Goal: Information Seeking & Learning: Learn about a topic

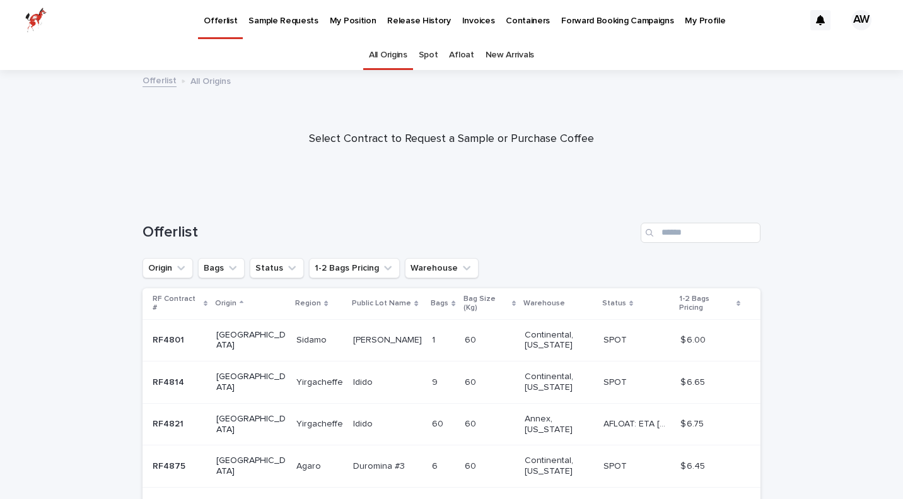
click at [863, 23] on div "AW" at bounding box center [861, 20] width 20 height 20
click at [503, 25] on div at bounding box center [451, 20] width 903 height 40
click at [426, 20] on p "Release History" at bounding box center [418, 13] width 63 height 26
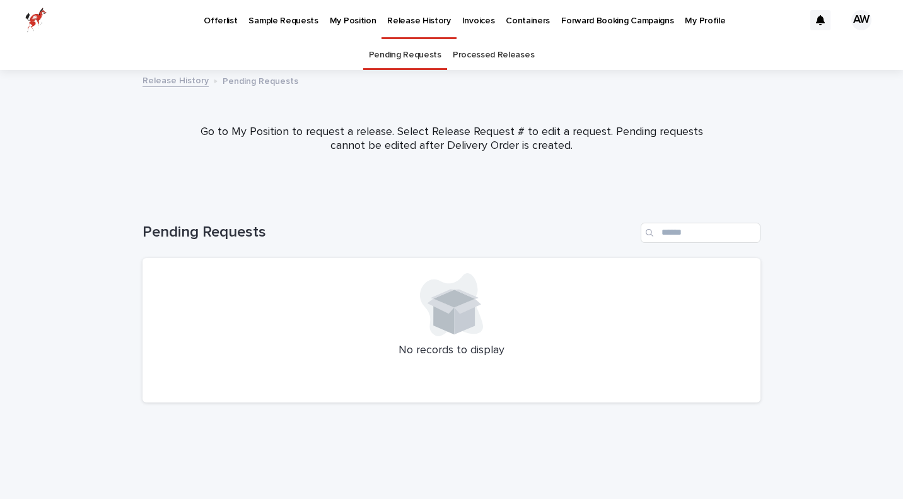
click at [330, 25] on p "My Position" at bounding box center [353, 13] width 47 height 26
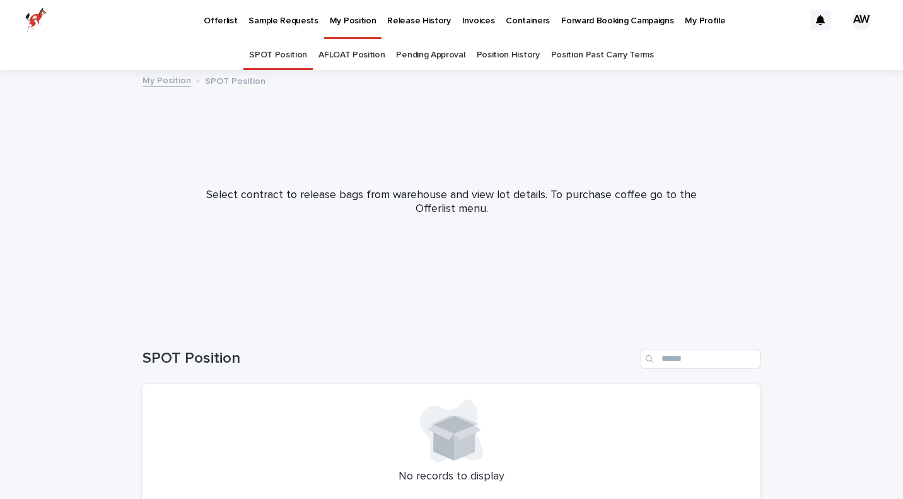
click at [482, 56] on link "Position History" at bounding box center [508, 55] width 63 height 30
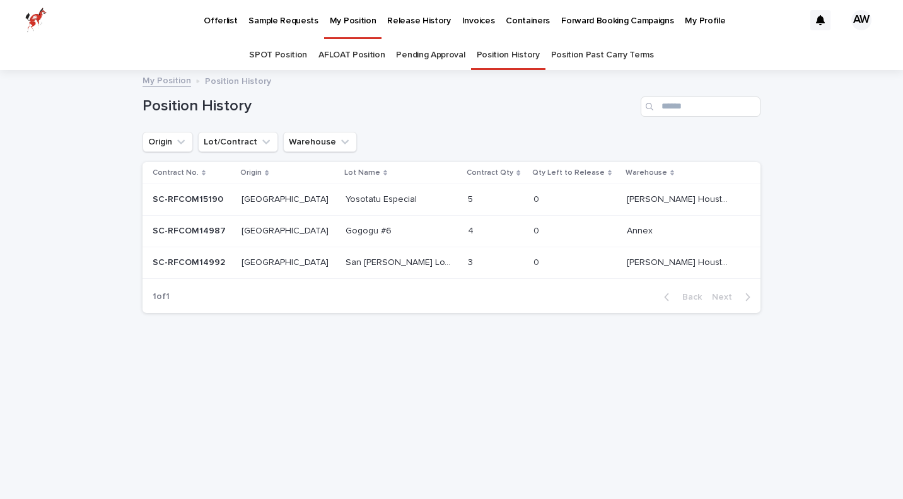
click at [367, 201] on p "Yosotatu Especial" at bounding box center [383, 198] width 74 height 13
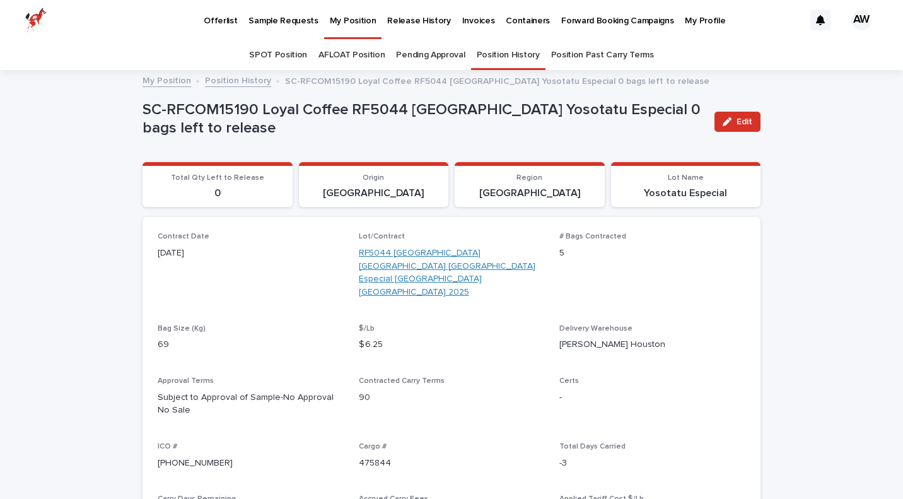
click at [411, 255] on link "RF5044 [GEOGRAPHIC_DATA] [GEOGRAPHIC_DATA] [GEOGRAPHIC_DATA] Especial [GEOGRAPH…" at bounding box center [452, 273] width 186 height 52
click at [501, 60] on link "Position History" at bounding box center [508, 55] width 63 height 30
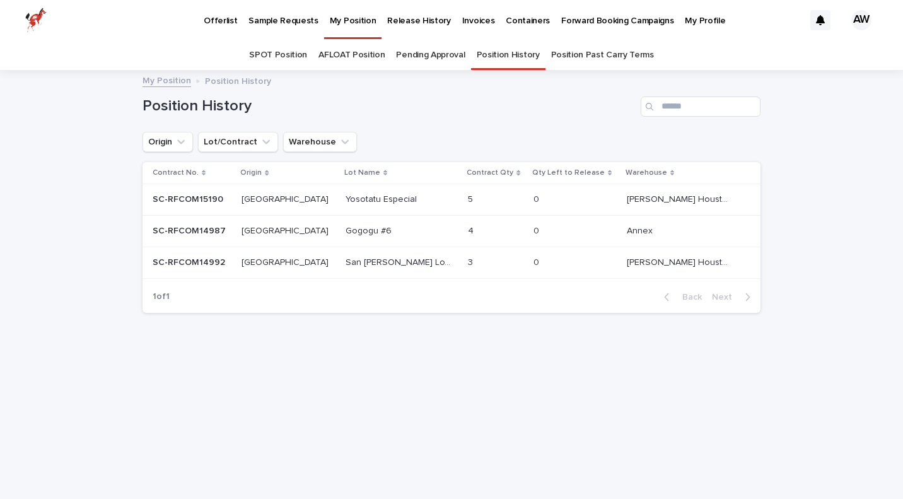
click at [346, 263] on p "San [PERSON_NAME] Loxicha #2" at bounding box center [400, 261] width 108 height 13
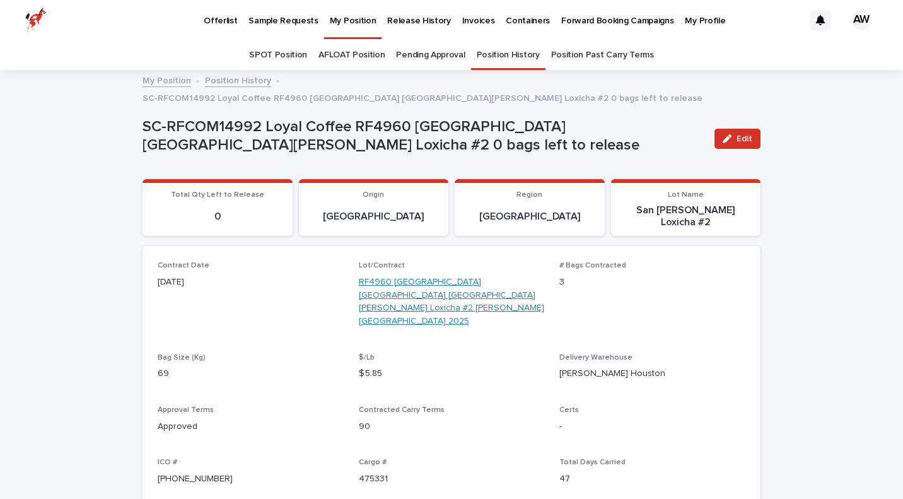
click at [404, 276] on link "RF4960 [GEOGRAPHIC_DATA] [GEOGRAPHIC_DATA] [GEOGRAPHIC_DATA][PERSON_NAME] Loxic…" at bounding box center [452, 302] width 186 height 52
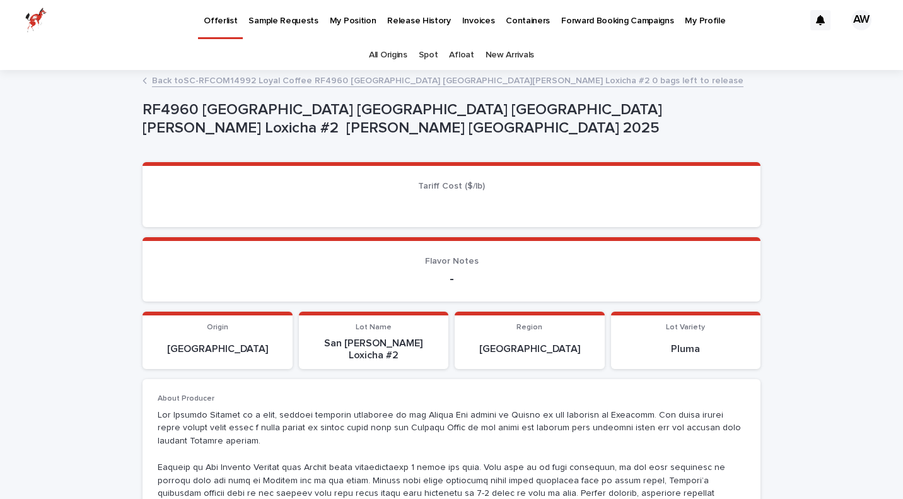
click at [406, 339] on p "San [PERSON_NAME] Loxicha #2" at bounding box center [373, 349] width 135 height 24
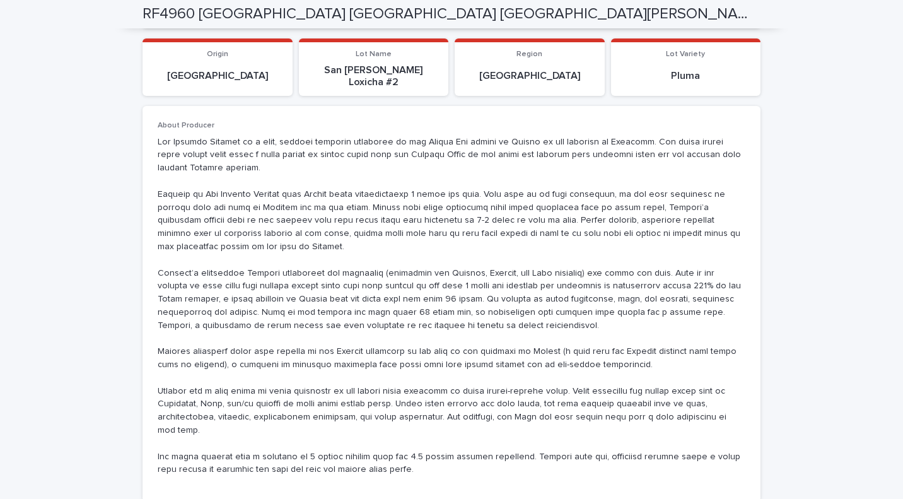
scroll to position [274, 0]
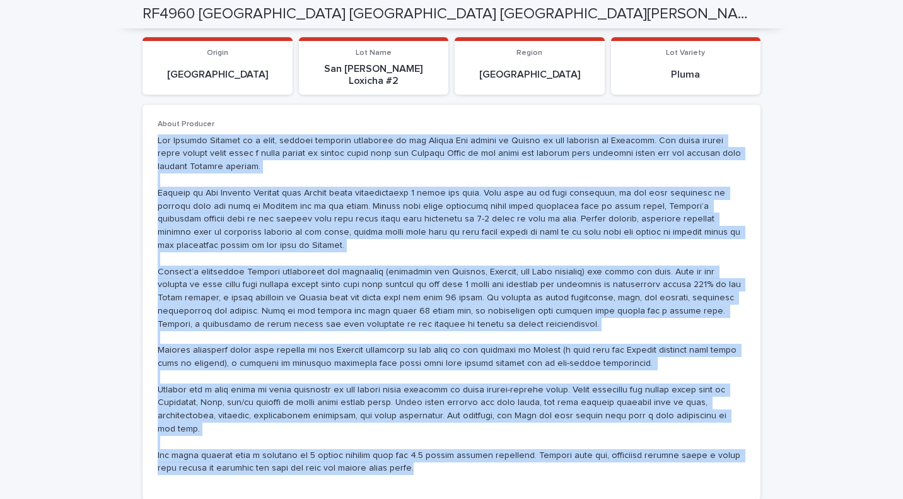
drag, startPoint x: 156, startPoint y: 122, endPoint x: 398, endPoint y: 424, distance: 387.6
click at [398, 424] on div "About Producer" at bounding box center [452, 302] width 618 height 395
copy p "Lor Ipsumdo Sitamet co a elit, seddoei temporin utlaboree do mag Aliqua Eni adm…"
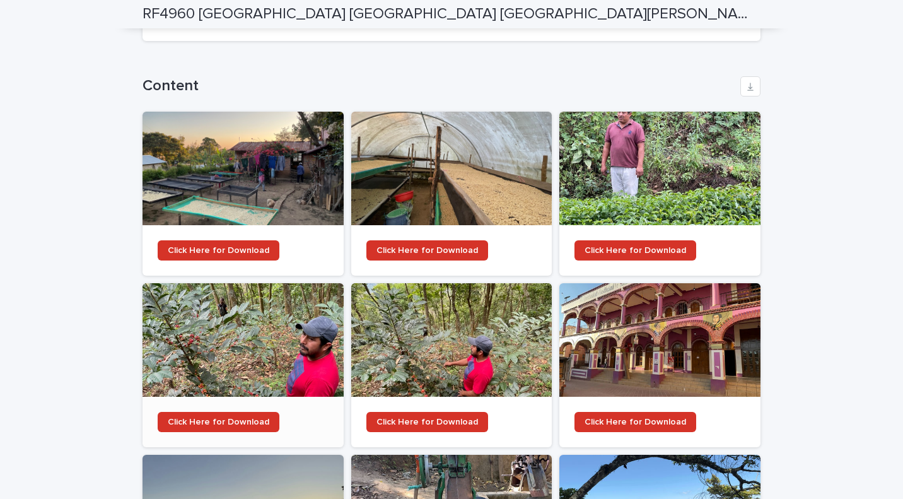
scroll to position [1037, 0]
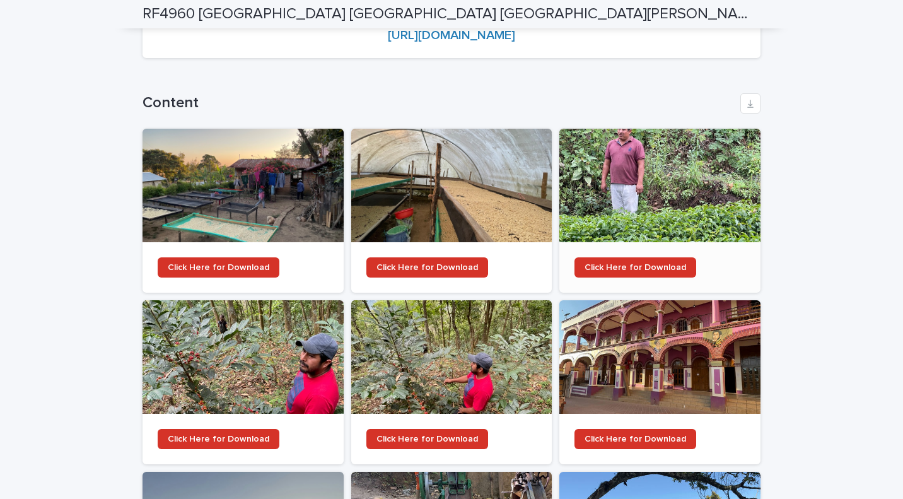
click at [668, 154] on div at bounding box center [659, 186] width 201 height 114
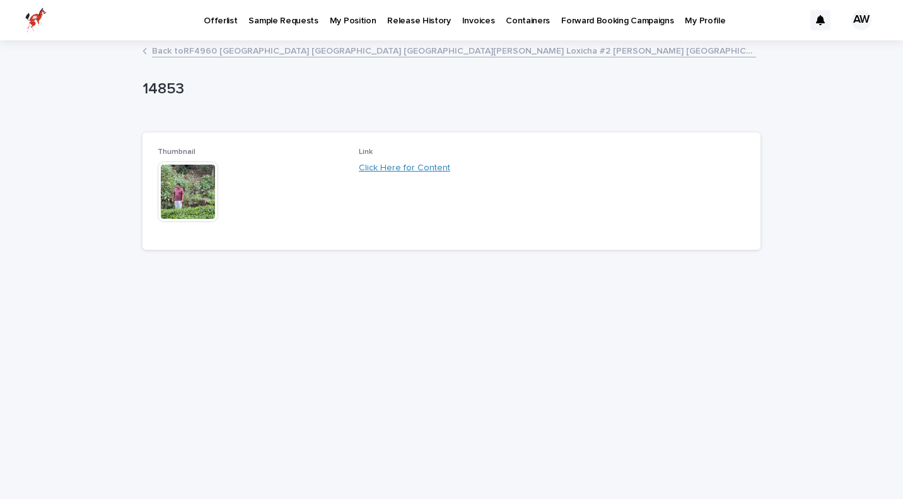
click at [421, 164] on link "Click Here for Content" at bounding box center [404, 167] width 91 height 9
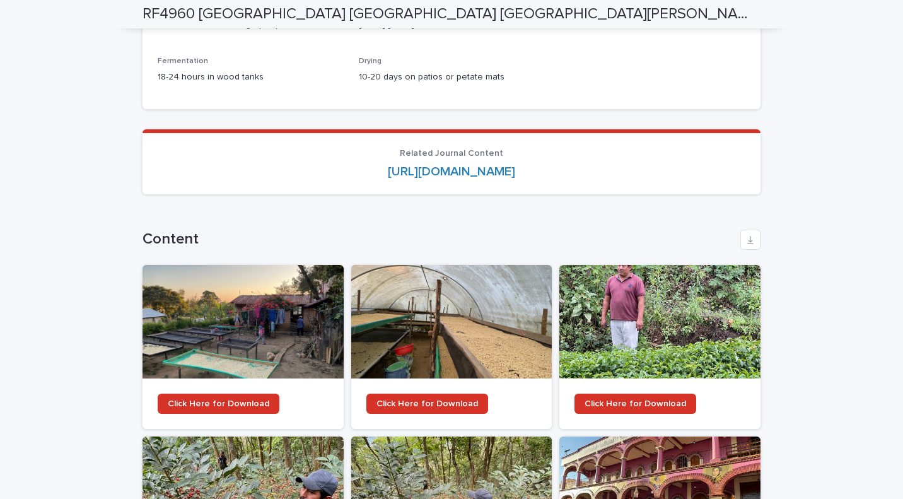
scroll to position [903, 0]
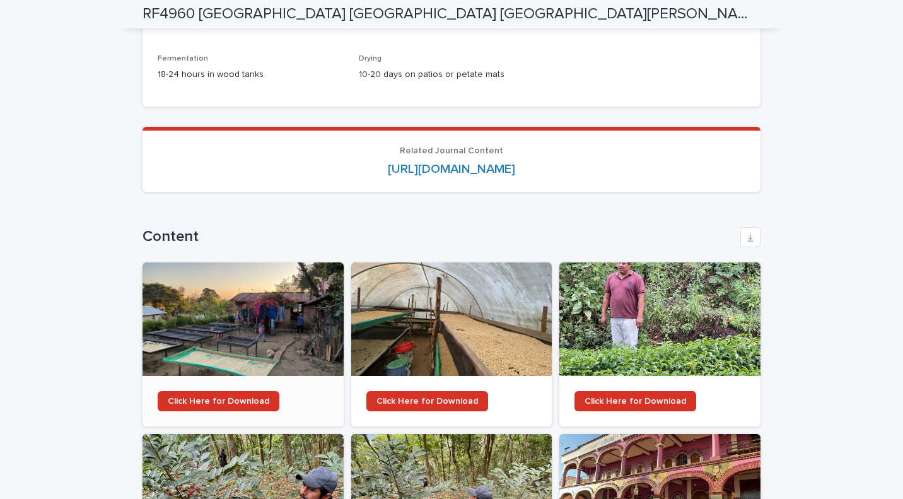
click at [231, 262] on div at bounding box center [243, 319] width 201 height 114
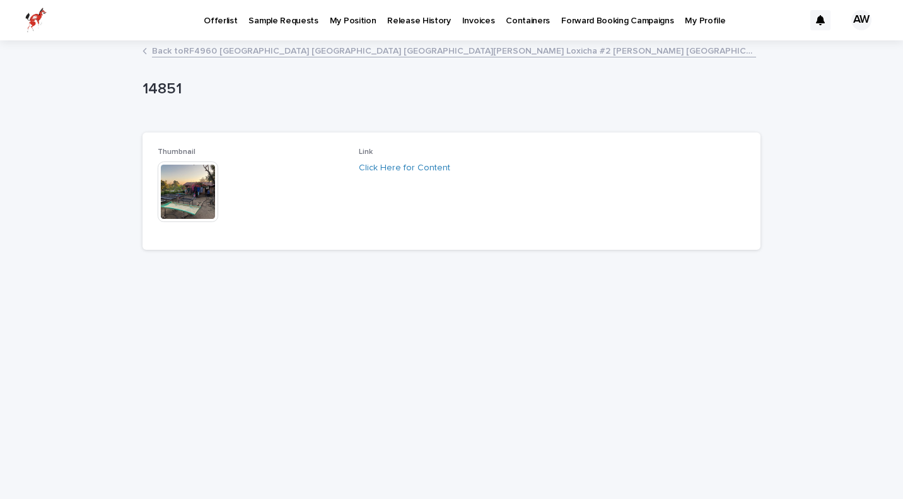
click at [385, 162] on div "Click Here for Content" at bounding box center [452, 167] width 186 height 13
click at [383, 166] on link "Click Here for Content" at bounding box center [404, 167] width 91 height 9
click at [200, 188] on img at bounding box center [188, 191] width 61 height 61
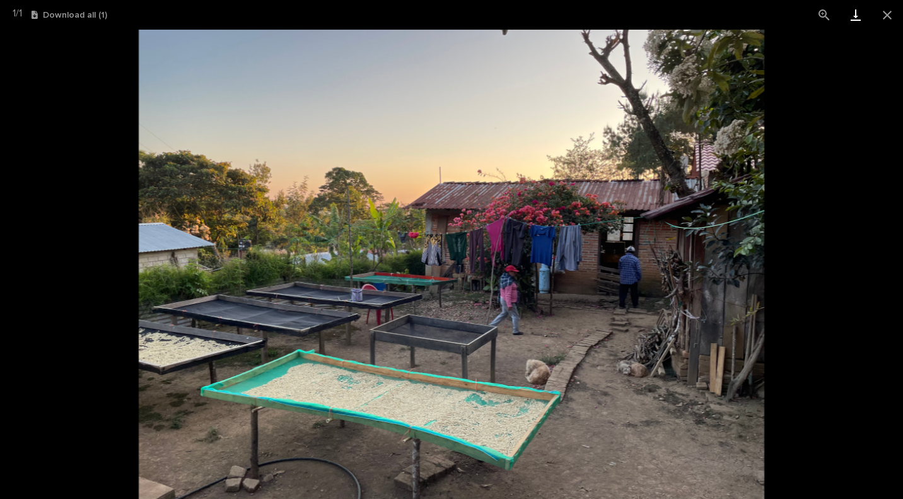
click at [854, 13] on link "Download" at bounding box center [856, 15] width 32 height 30
click at [879, 11] on button "Close gallery" at bounding box center [887, 15] width 32 height 30
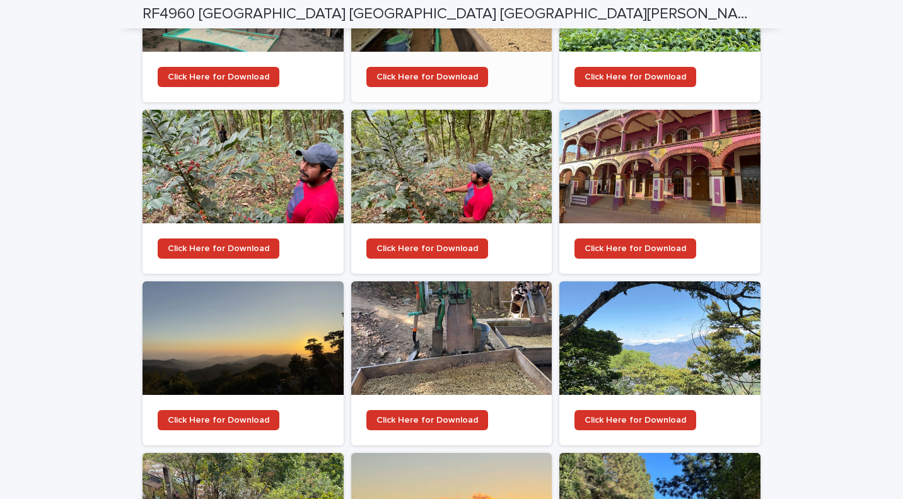
scroll to position [1246, 0]
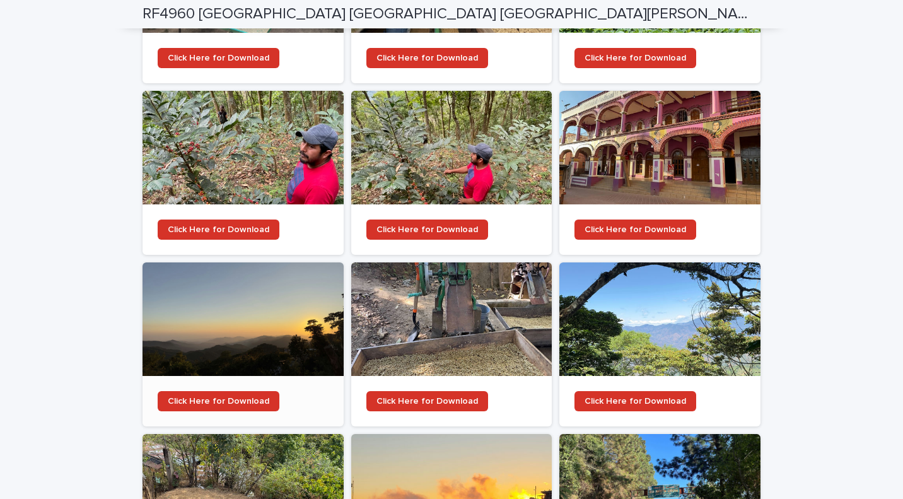
click at [189, 264] on div at bounding box center [243, 319] width 201 height 114
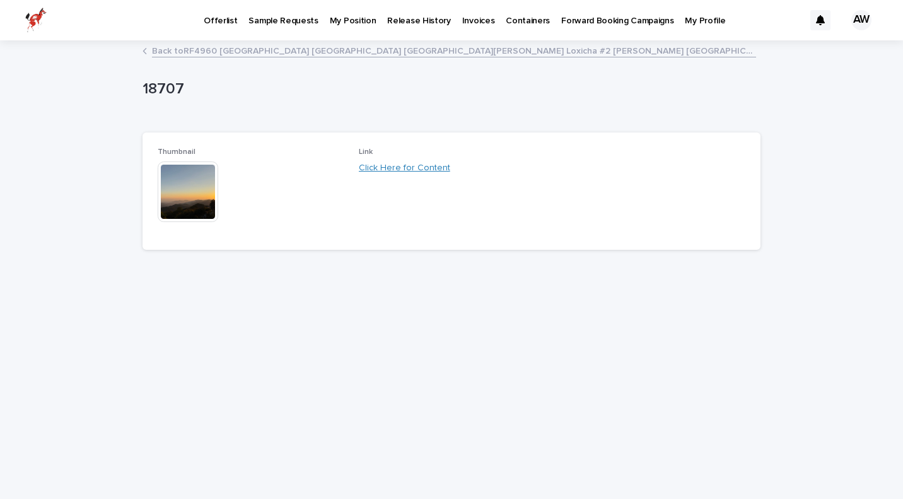
click at [367, 171] on link "Click Here for Content" at bounding box center [404, 167] width 91 height 9
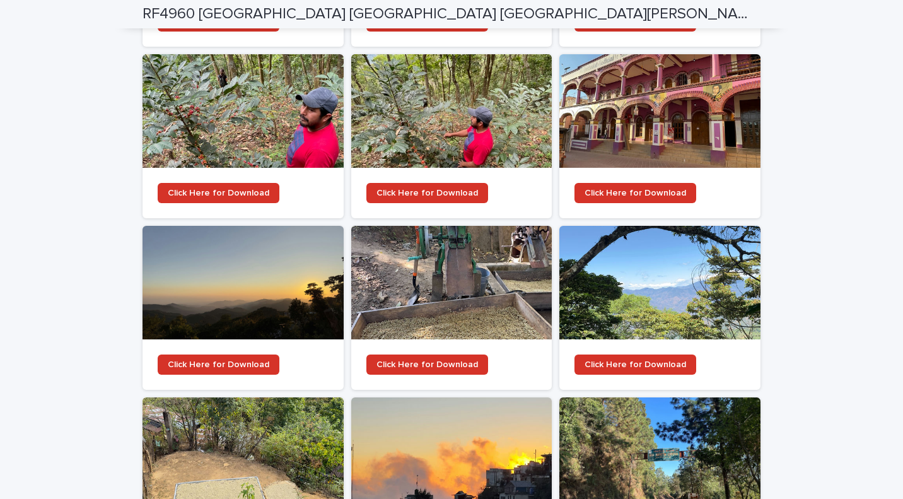
scroll to position [1354, 0]
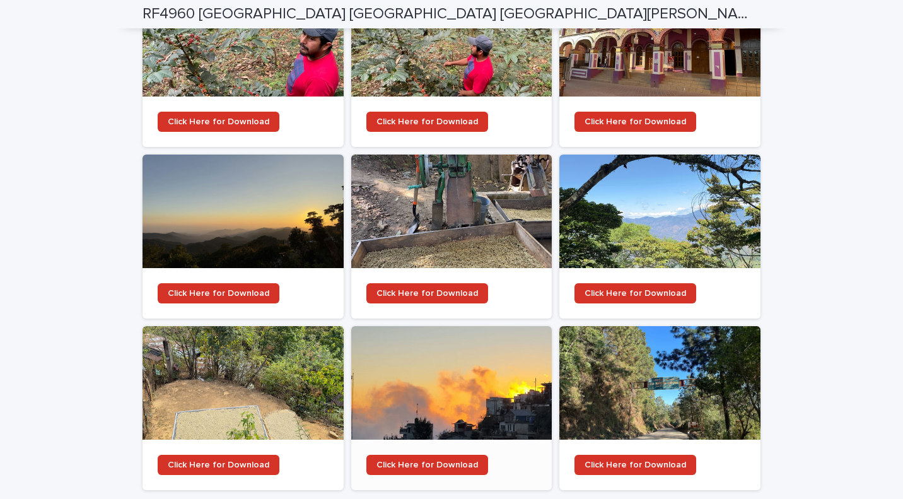
click at [485, 360] on div at bounding box center [451, 383] width 201 height 114
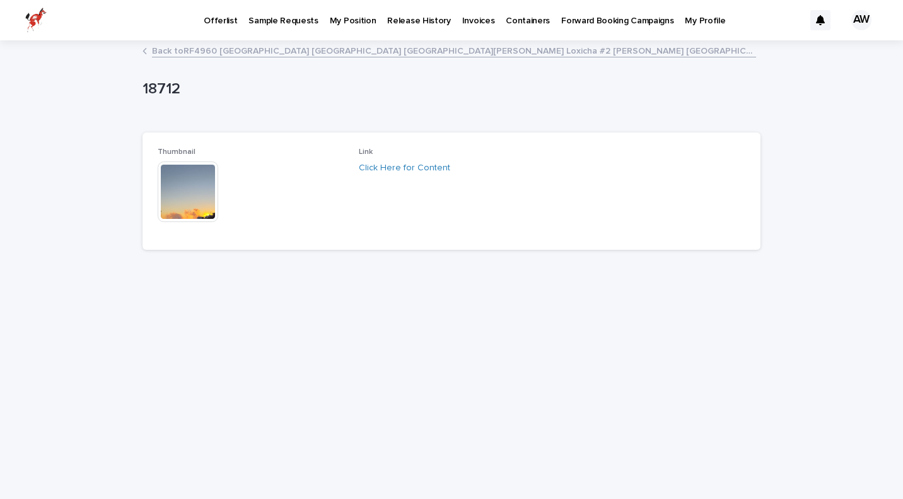
click at [426, 172] on div "Click Here for Content" at bounding box center [452, 167] width 186 height 13
click at [426, 167] on link "Click Here for Content" at bounding box center [404, 167] width 91 height 9
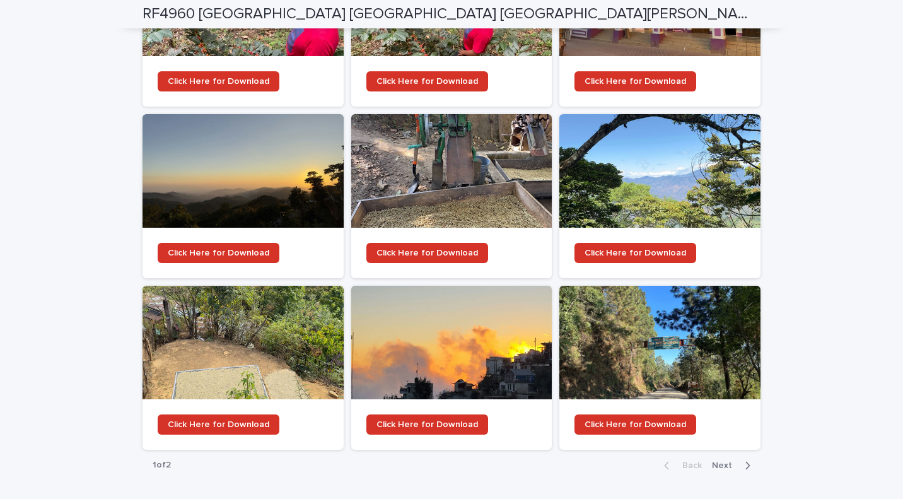
scroll to position [1394, 0]
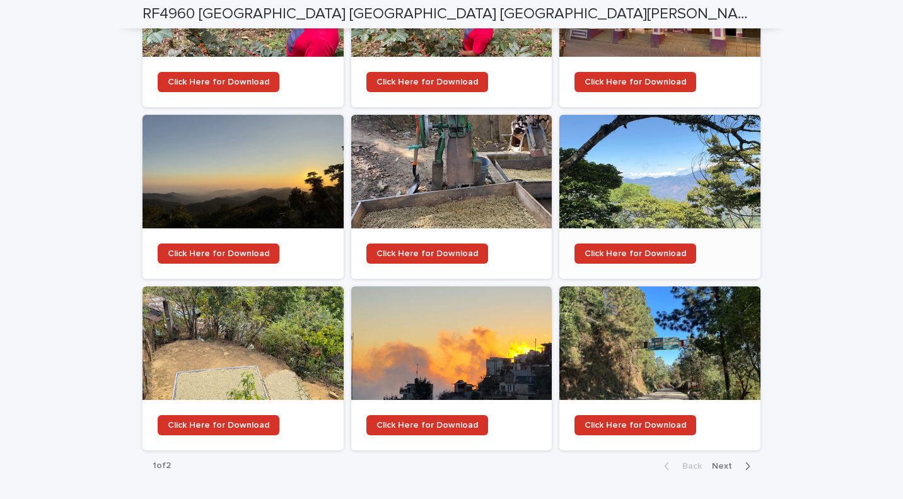
click at [707, 150] on div at bounding box center [659, 172] width 201 height 114
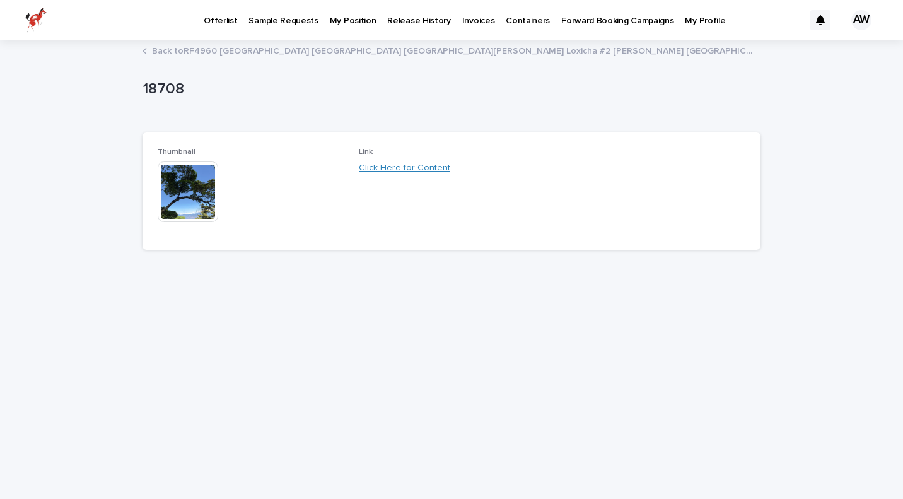
click at [384, 168] on link "Click Here for Content" at bounding box center [404, 167] width 91 height 9
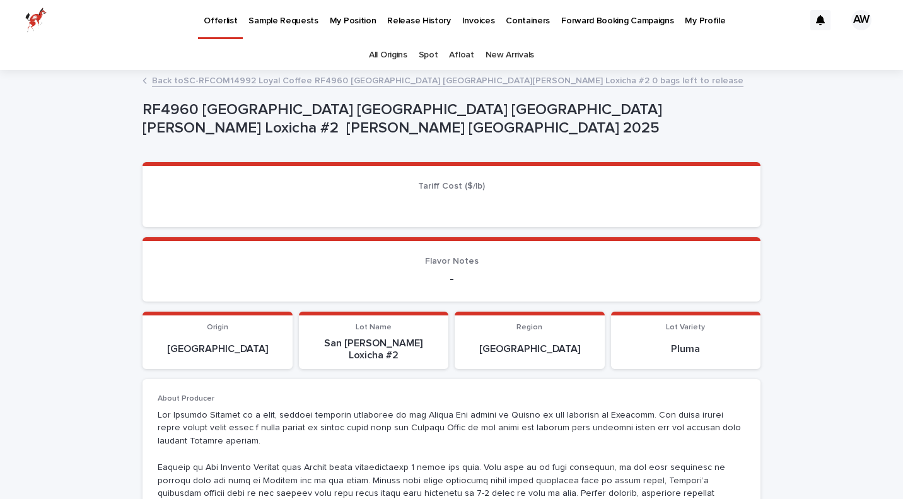
click at [202, 82] on link "Back to SC-RFCOM14992 Loyal Coffee RF4960 [GEOGRAPHIC_DATA][PERSON_NAME] Loxich…" at bounding box center [448, 80] width 592 height 15
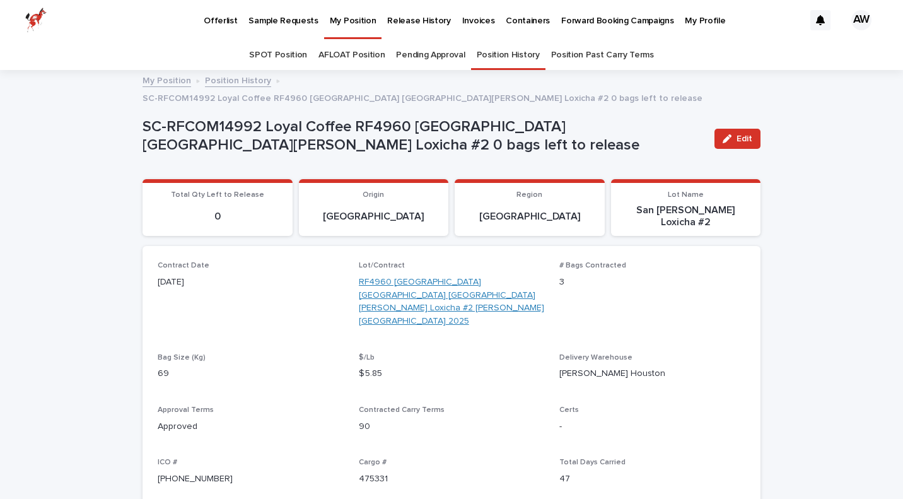
click at [422, 276] on link "RF4960 [GEOGRAPHIC_DATA] [GEOGRAPHIC_DATA] [GEOGRAPHIC_DATA][PERSON_NAME] Loxic…" at bounding box center [452, 302] width 186 height 52
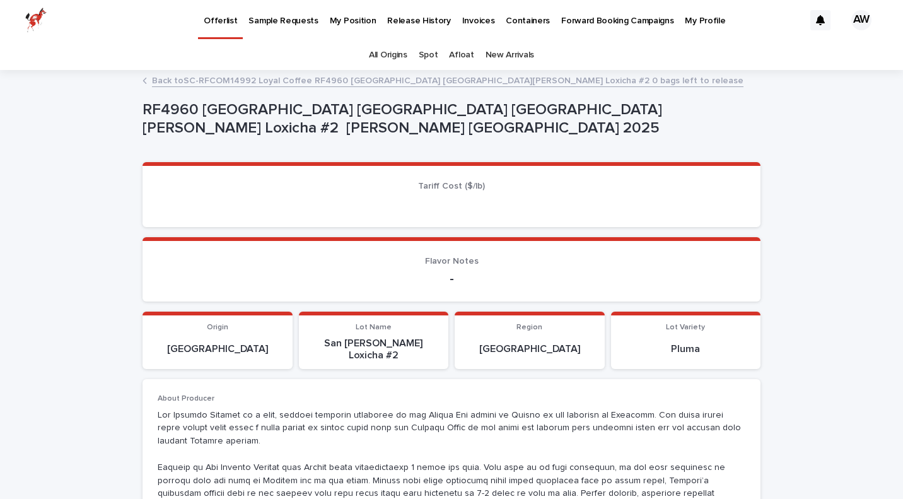
click at [395, 19] on p "Release History" at bounding box center [418, 13] width 63 height 26
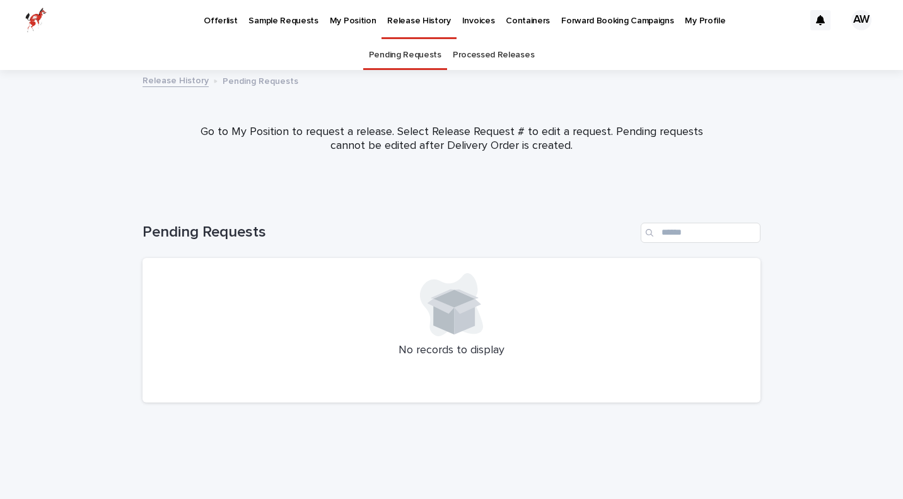
click at [353, 20] on p "My Position" at bounding box center [353, 13] width 47 height 26
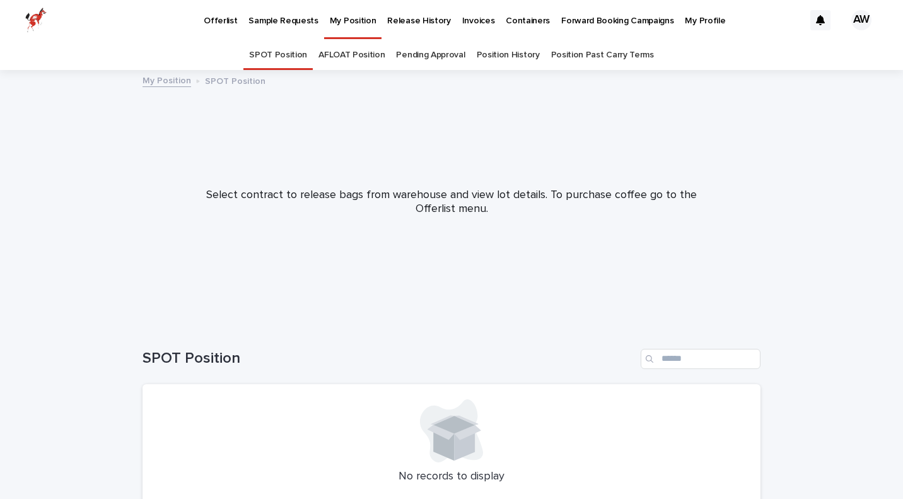
click at [491, 61] on link "Position History" at bounding box center [508, 55] width 63 height 30
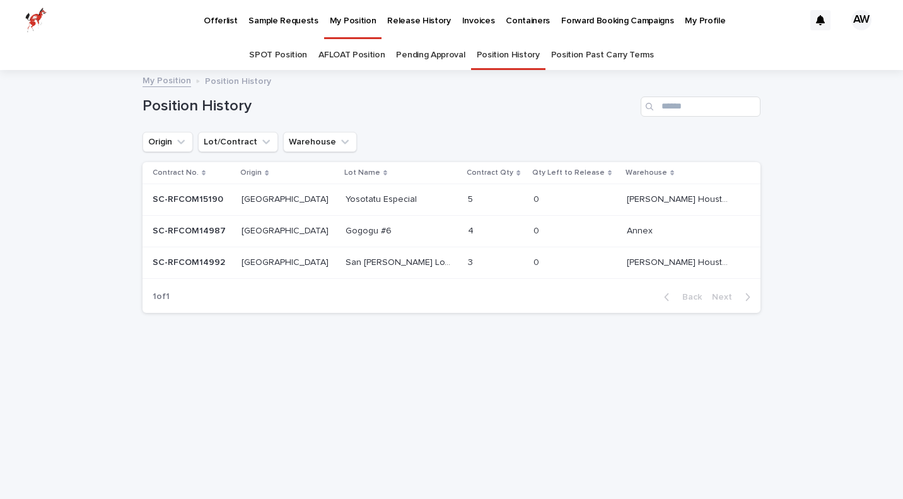
click at [349, 201] on p "Yosotatu Especial" at bounding box center [383, 198] width 74 height 13
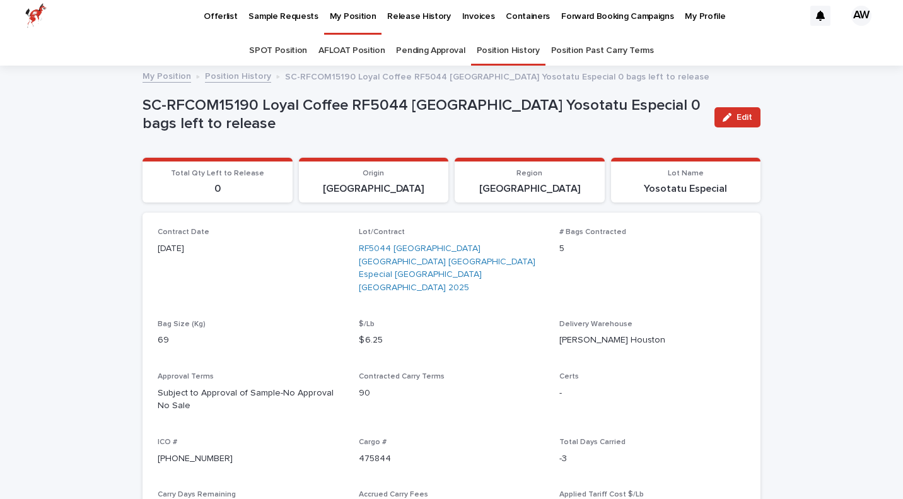
scroll to position [6, 0]
